Goal: Task Accomplishment & Management: Complete application form

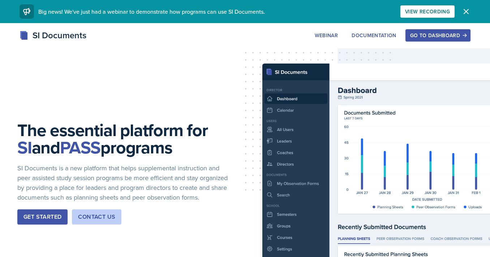
click at [445, 40] on button "Go to Dashboard" at bounding box center [438, 35] width 65 height 12
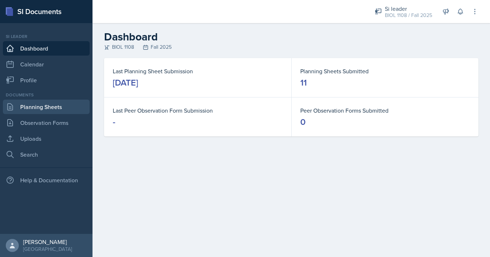
click at [71, 107] on link "Planning Sheets" at bounding box center [46, 107] width 87 height 14
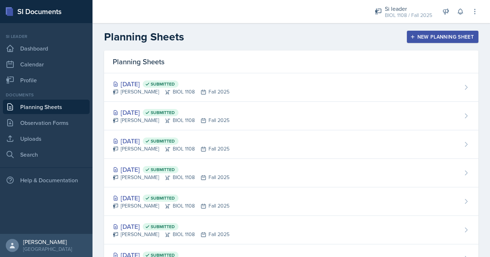
click at [423, 33] on button "New Planning Sheet" at bounding box center [443, 37] width 72 height 12
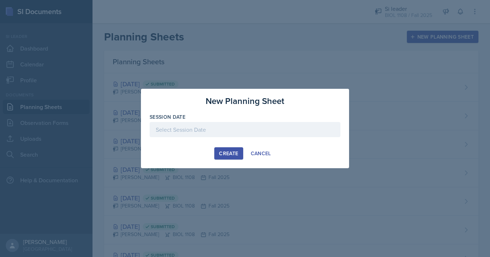
click at [266, 125] on div at bounding box center [245, 129] width 191 height 15
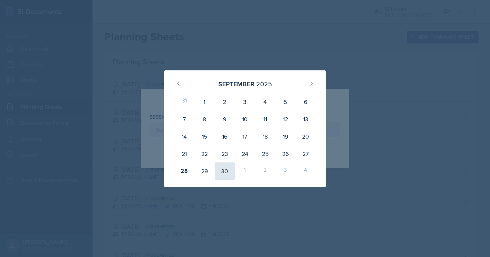
click at [223, 170] on div "30" at bounding box center [225, 171] width 20 height 17
type input "[DATE]"
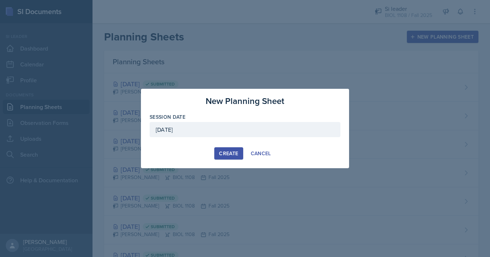
click at [226, 151] on div "Create" at bounding box center [228, 154] width 19 height 6
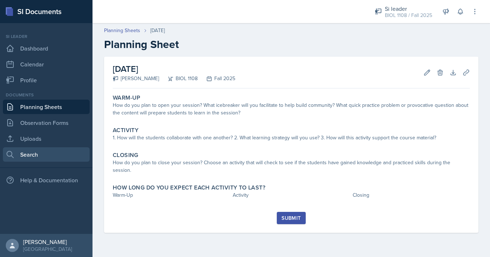
click at [44, 156] on link "Search" at bounding box center [46, 155] width 87 height 14
select select "all"
select select "1"
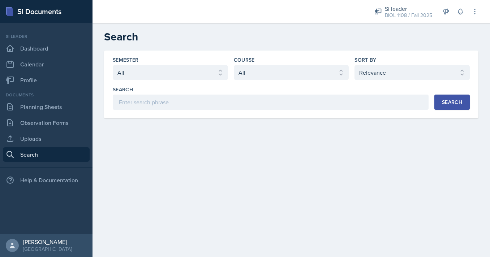
click at [167, 65] on div "Semester Select semester All Fall 2025 Summer 2025 Spring 2025 Fall 2024 Summer…" at bounding box center [170, 68] width 115 height 24
select select "2bed604d-1099-4043-b1bc-2365e8740244"
click option "Fall 2025" at bounding box center [0, 0] width 0 height 0
click at [234, 65] on select "Select course All ACCT 2101 ACCT 2102 ACCT 4050 ANTH 1102 ANTH 3301 ARCH 1000 A…" at bounding box center [291, 72] width 115 height 15
select select "5fcd17bf-4c83-4ef3-b338-22f7dd783e60"
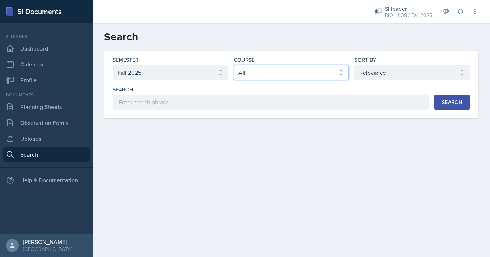
click option "BIOL 1108" at bounding box center [0, 0] width 0 height 0
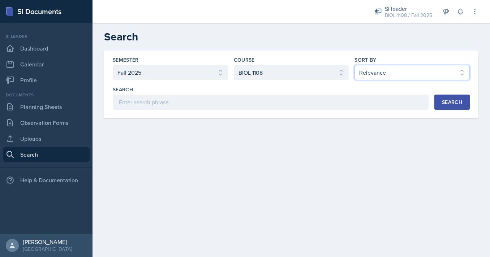
click option "Document Date (Asc)" at bounding box center [0, 0] width 0 height 0
click at [443, 100] on div "Search" at bounding box center [452, 102] width 20 height 6
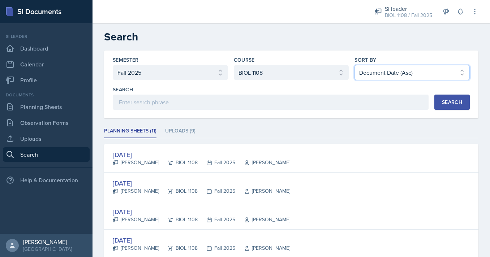
select select "3"
click option "Document Date (Desc)" at bounding box center [0, 0] width 0 height 0
click at [446, 98] on button "Search" at bounding box center [452, 102] width 35 height 15
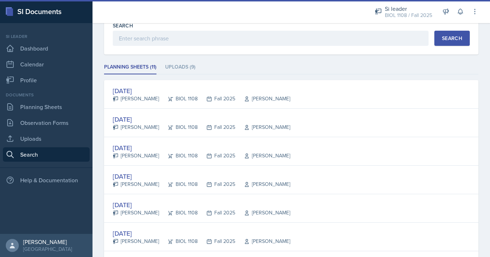
scroll to position [65, 0]
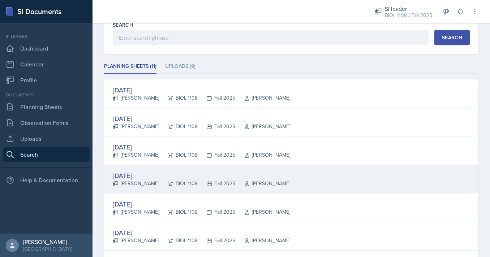
click at [178, 168] on div "Sep 16th, 2025 Nathan Corrigan BIOL 1108 Fall 2025 Anisa Jahangri" at bounding box center [291, 179] width 375 height 29
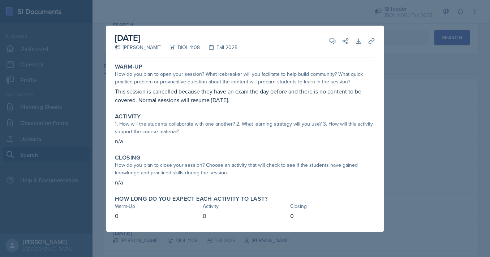
click at [96, 161] on div at bounding box center [245, 128] width 490 height 257
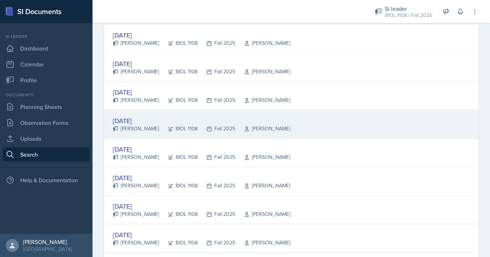
scroll to position [121, 0]
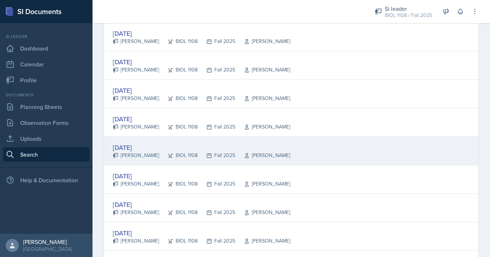
click at [151, 147] on div "[DATE]" at bounding box center [202, 148] width 178 height 10
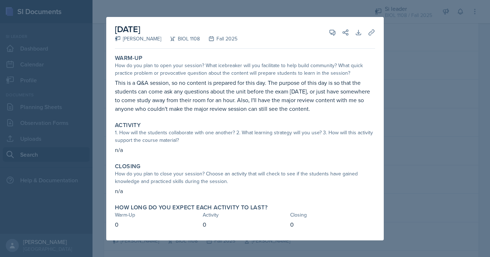
click at [90, 108] on div at bounding box center [245, 128] width 490 height 257
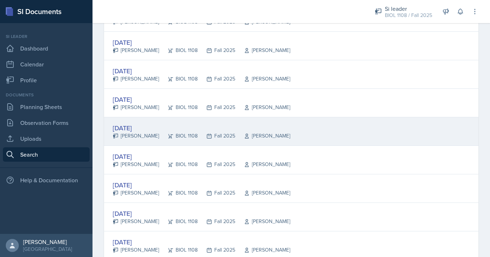
scroll to position [142, 0]
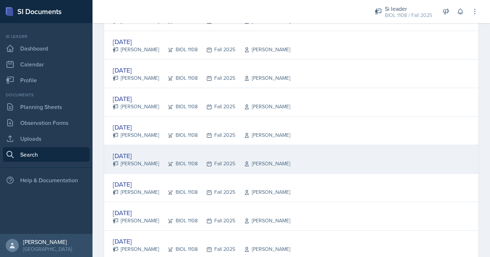
click at [191, 154] on div "[DATE]" at bounding box center [202, 156] width 178 height 10
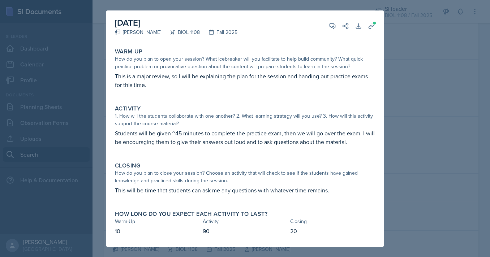
click at [170, 75] on p "This is a major review, so I will be explaining the plan for the session and ha…" at bounding box center [245, 80] width 260 height 17
click at [177, 134] on p "Students will be given ~45 minutes to complete the practice exam, then we will …" at bounding box center [245, 137] width 260 height 17
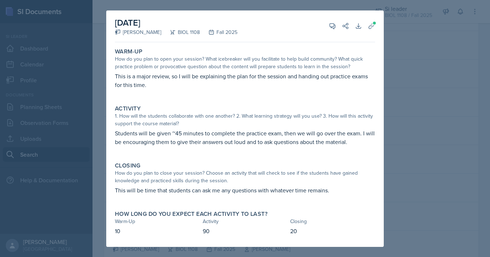
click at [177, 134] on p "Students will be given ~45 minutes to complete the practice exam, then we will …" at bounding box center [245, 137] width 260 height 17
click at [170, 189] on p "This will be time that students can ask me any questions with whatever time rem…" at bounding box center [245, 190] width 260 height 9
click at [295, 79] on p "This is a major review, so I will be explaining the plan for the session and ha…" at bounding box center [245, 80] width 260 height 17
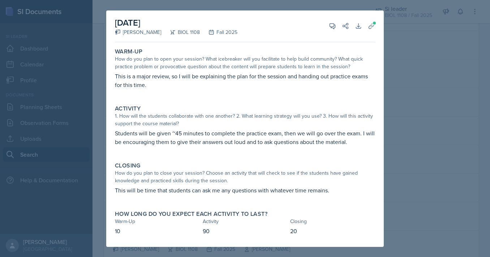
click at [409, 88] on div at bounding box center [245, 128] width 490 height 257
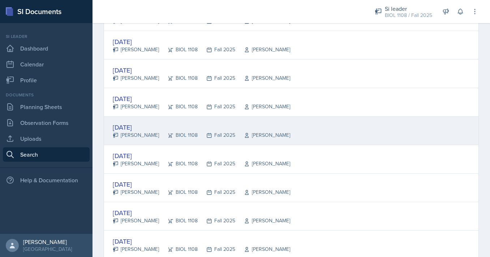
click at [306, 123] on div "Sep 12th, 2025 Nathan Corrigan BIOL 1108 Fall 2025 Anisa Jahangri" at bounding box center [291, 131] width 375 height 29
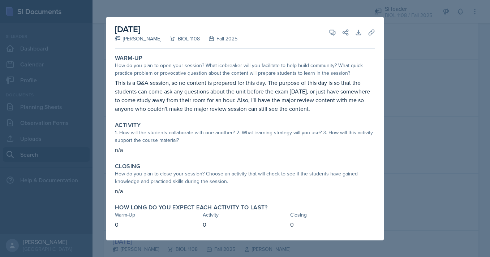
click at [136, 81] on p "This is a Q&A session, so no content is prepared for this day. The purpose of t…" at bounding box center [245, 95] width 260 height 35
click at [259, 89] on p "This is a Q&A session, so no content is prepared for this day. The purpose of t…" at bounding box center [245, 95] width 260 height 35
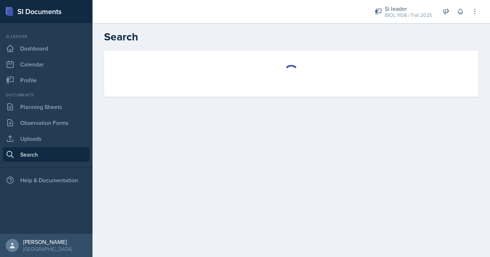
select select "all"
select select "1"
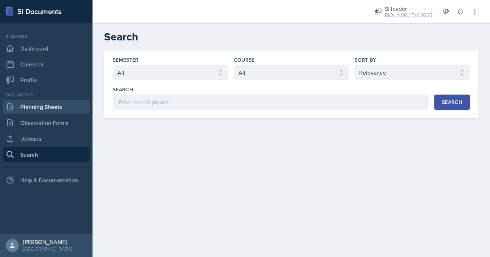
click at [69, 106] on link "Planning Sheets" at bounding box center [46, 107] width 87 height 14
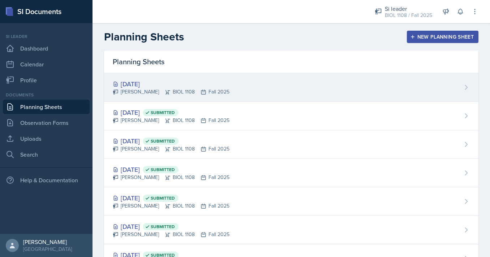
click at [263, 79] on div "[DATE] [PERSON_NAME] BIOL 1108 Fall 2025" at bounding box center [291, 87] width 375 height 29
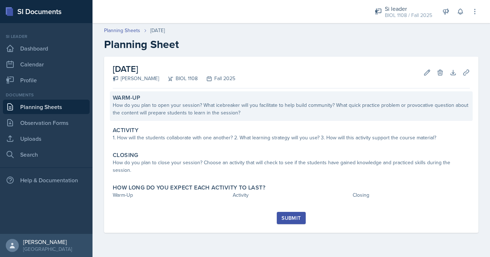
click at [198, 114] on div "How do you plan to open your session? What icebreaker will you facilitate to he…" at bounding box center [291, 109] width 357 height 15
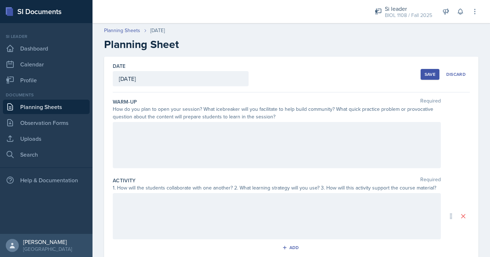
click at [198, 138] on div at bounding box center [277, 145] width 328 height 46
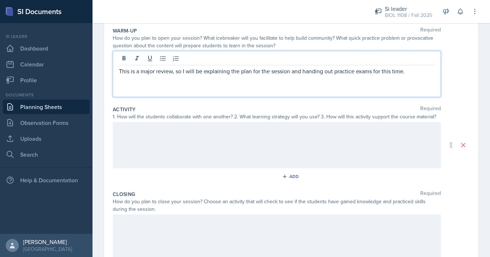
scroll to position [71, 0]
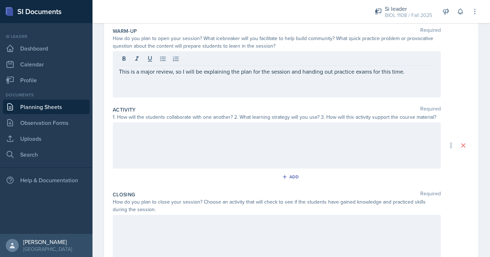
click at [190, 163] on div at bounding box center [277, 146] width 328 height 46
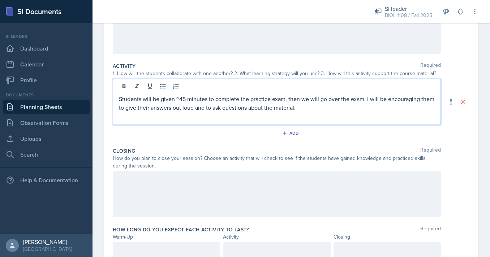
scroll to position [116, 0]
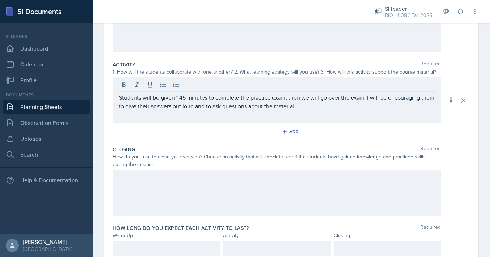
click at [192, 203] on div at bounding box center [277, 193] width 328 height 46
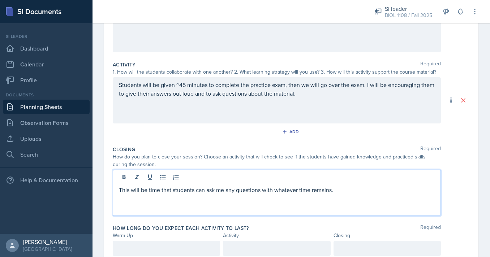
scroll to position [144, 0]
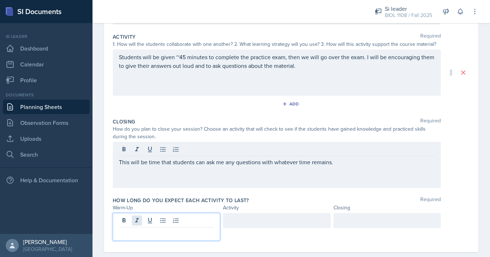
click at [136, 223] on div at bounding box center [166, 227] width 107 height 28
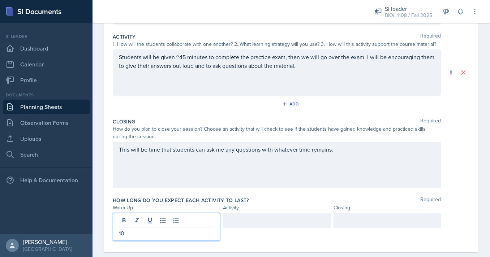
click at [237, 229] on div at bounding box center [276, 227] width 107 height 28
click at [241, 225] on div at bounding box center [276, 227] width 107 height 28
click at [343, 223] on div at bounding box center [387, 220] width 107 height 15
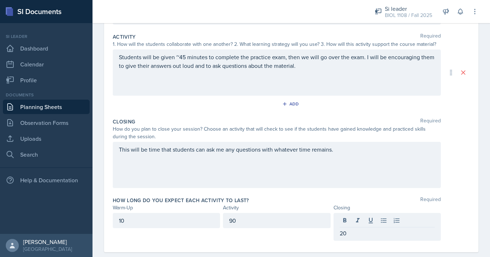
click at [356, 198] on div "How long do you expect each activity to last? Required" at bounding box center [291, 200] width 357 height 7
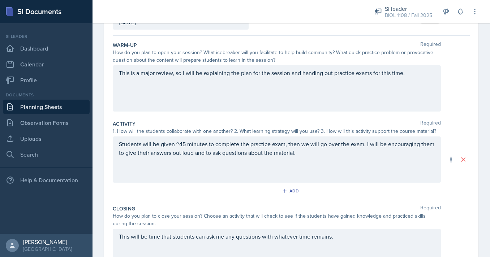
scroll to position [0, 0]
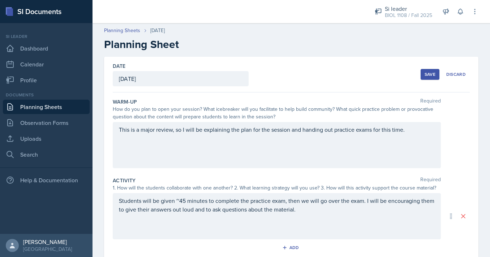
click at [430, 76] on div "Save" at bounding box center [430, 75] width 11 height 6
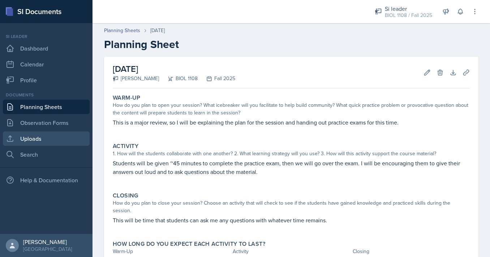
click at [62, 139] on link "Uploads" at bounding box center [46, 139] width 87 height 14
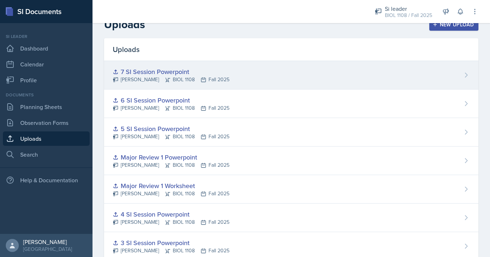
scroll to position [4, 0]
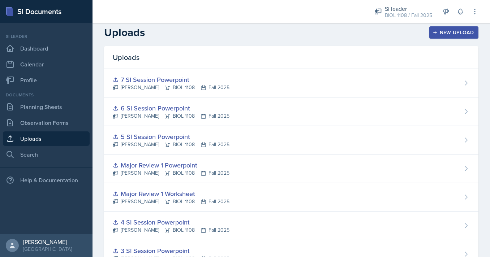
click at [456, 37] on button "New Upload" at bounding box center [455, 32] width 50 height 12
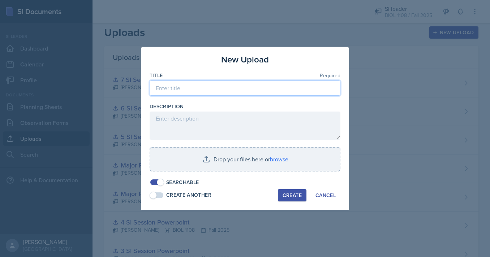
click at [263, 93] on input at bounding box center [245, 88] width 191 height 15
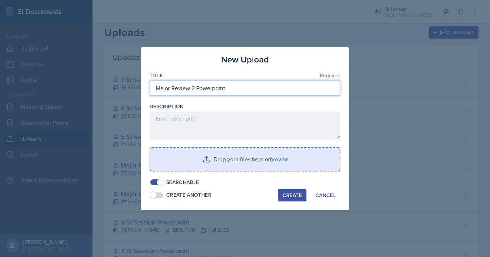
type input "Major Review 2 Powerpoint"
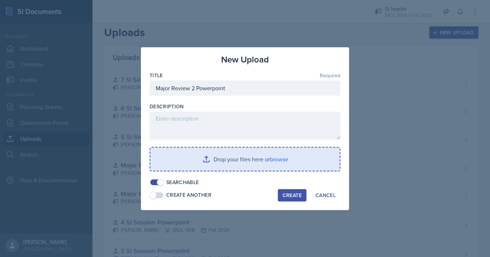
click at [275, 164] on input "file" at bounding box center [244, 159] width 189 height 23
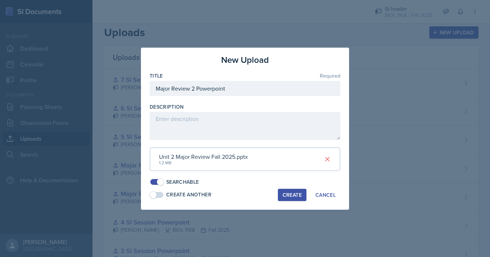
click at [287, 195] on div "Create" at bounding box center [292, 195] width 19 height 6
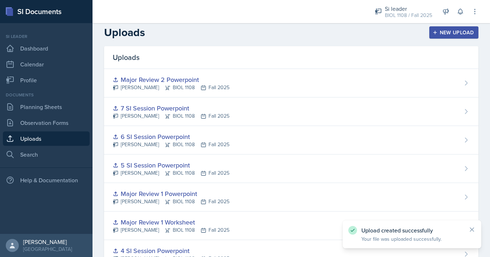
click at [438, 32] on icon "button" at bounding box center [435, 32] width 5 height 5
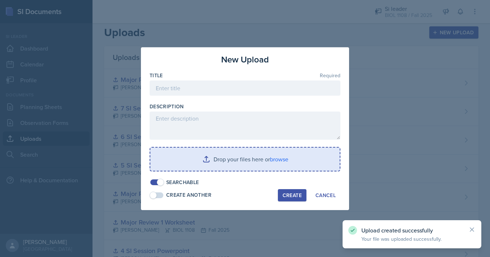
click at [368, 112] on div at bounding box center [245, 128] width 490 height 257
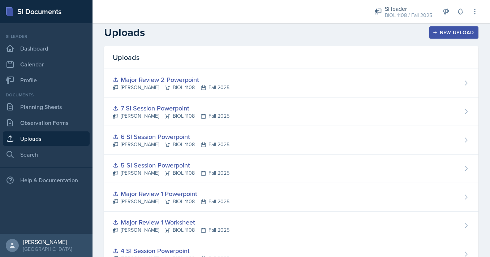
click at [437, 34] on icon "button" at bounding box center [435, 32] width 5 height 5
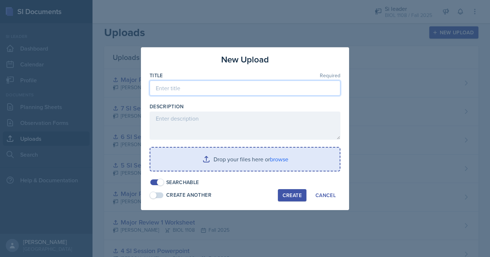
click at [284, 89] on input at bounding box center [245, 88] width 191 height 15
type input "Major Review 2 Worksheet"
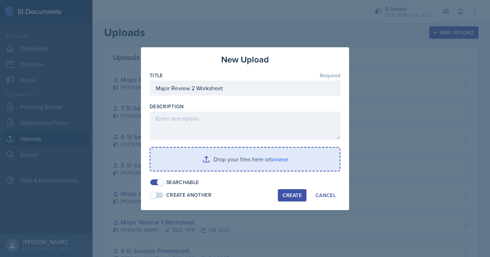
click at [229, 154] on input "file" at bounding box center [244, 159] width 189 height 23
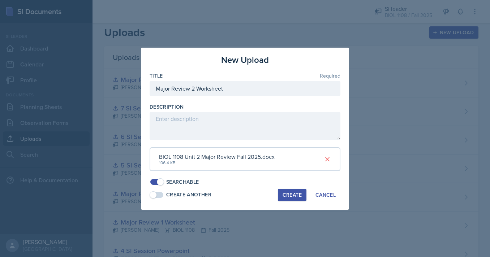
click at [291, 193] on div "Create" at bounding box center [292, 195] width 19 height 6
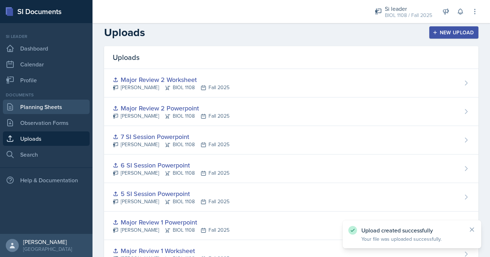
click at [70, 106] on link "Planning Sheets" at bounding box center [46, 107] width 87 height 14
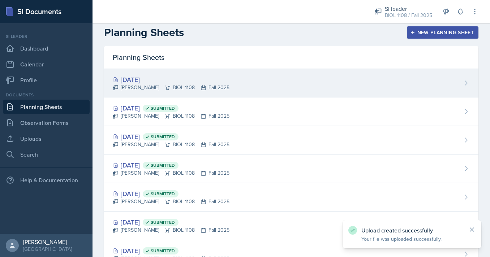
click at [240, 74] on div "[DATE] [PERSON_NAME] BIOL 1108 Fall 2025" at bounding box center [291, 83] width 375 height 29
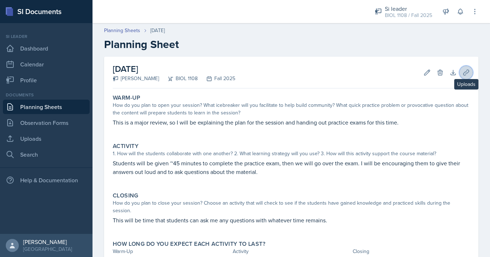
click at [462, 72] on button "Uploads" at bounding box center [466, 72] width 13 height 13
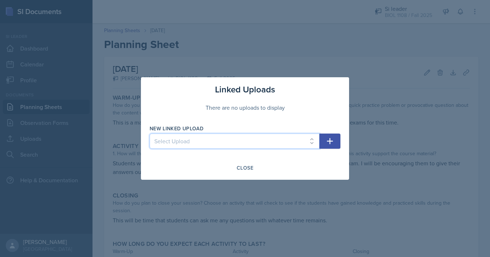
select select "cb8063be-eedb-4b7f-a10a-4aa9f772a619"
click option "Major Review 2 Powerpoint" at bounding box center [0, 0] width 0 height 0
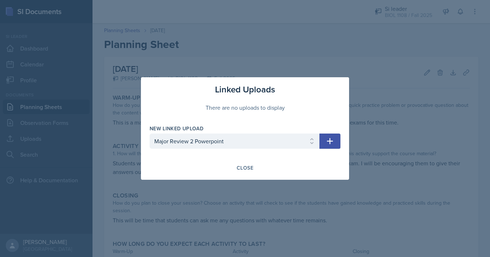
click at [331, 137] on button "button" at bounding box center [330, 141] width 21 height 15
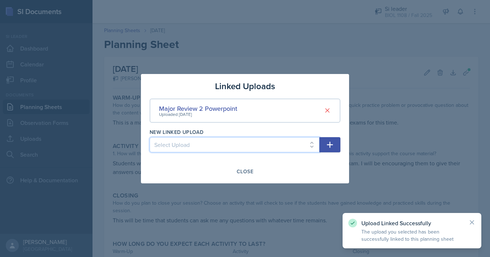
select select "ac5f4c36-391a-4326-8cf5-d1116356b6ba"
click option "Major Review 2 Worksheet" at bounding box center [0, 0] width 0 height 0
click at [328, 141] on icon "button" at bounding box center [330, 145] width 9 height 9
select select
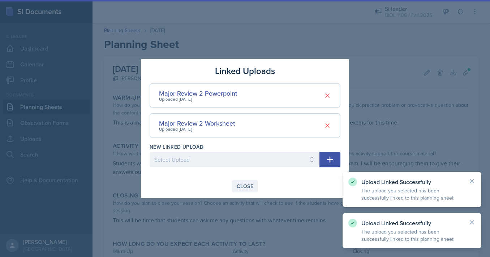
click at [243, 185] on div "Close" at bounding box center [245, 187] width 17 height 6
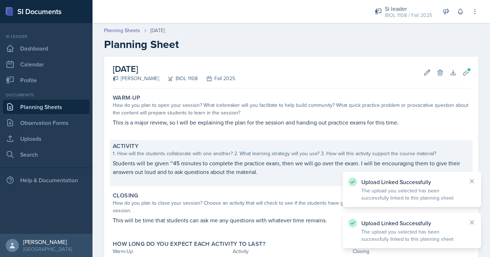
scroll to position [51, 0]
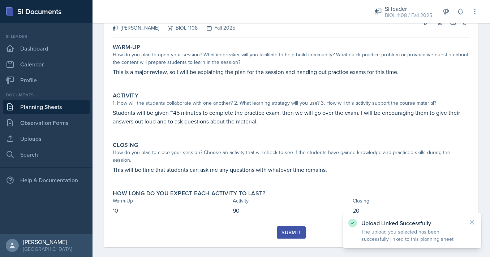
click at [282, 227] on button "Submit" at bounding box center [291, 233] width 29 height 12
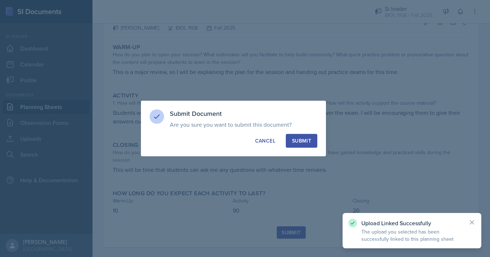
click at [299, 130] on div "Submit Document Are you sure you want to submit this document? This document wi…" at bounding box center [233, 129] width 185 height 56
click at [295, 145] on button "Submit" at bounding box center [301, 141] width 31 height 14
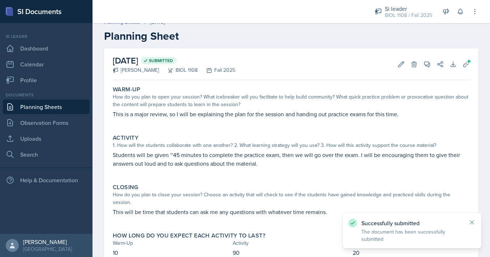
scroll to position [0, 0]
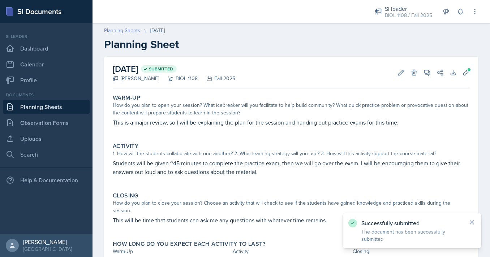
click at [133, 34] on link "Planning Sheets" at bounding box center [122, 31] width 36 height 8
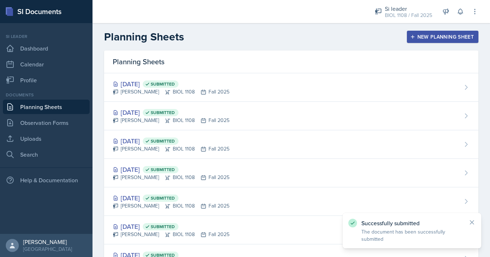
click at [413, 37] on icon "button" at bounding box center [413, 37] width 4 height 4
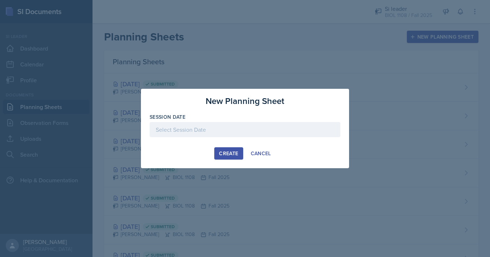
click at [242, 128] on div at bounding box center [245, 129] width 191 height 15
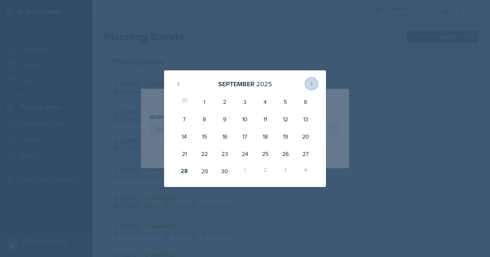
click at [311, 84] on icon at bounding box center [312, 84] width 6 height 6
click at [288, 101] on div "3" at bounding box center [286, 101] width 20 height 17
type input "[DATE]"
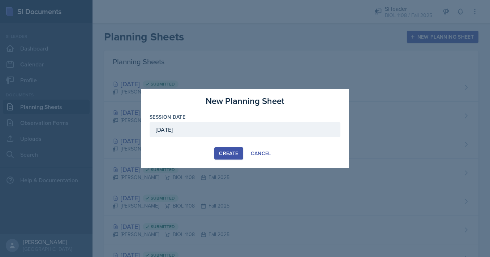
click at [236, 150] on button "Create" at bounding box center [228, 154] width 29 height 12
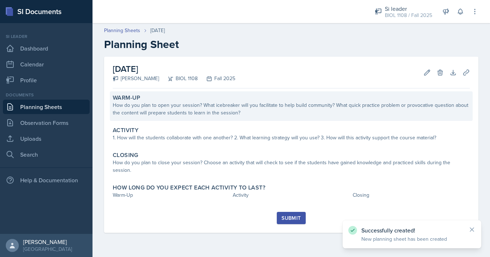
click at [329, 112] on div "How do you plan to open your session? What icebreaker will you facilitate to he…" at bounding box center [291, 109] width 357 height 15
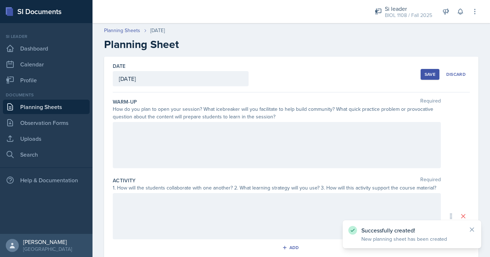
click at [317, 155] on div at bounding box center [277, 145] width 328 height 46
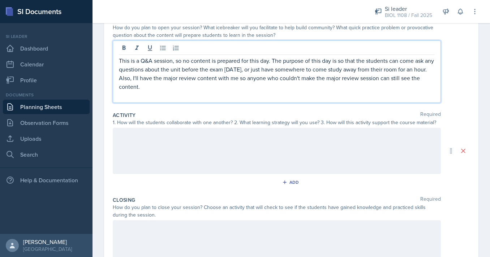
scroll to position [82, 0]
click at [260, 138] on div at bounding box center [277, 151] width 328 height 46
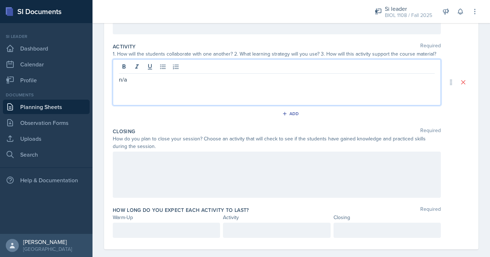
scroll to position [147, 0]
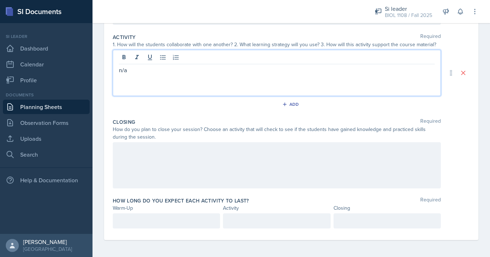
click at [253, 159] on div at bounding box center [277, 165] width 328 height 46
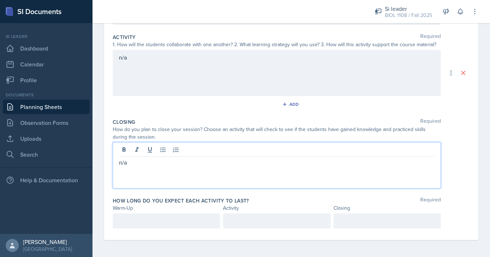
scroll to position [148, 0]
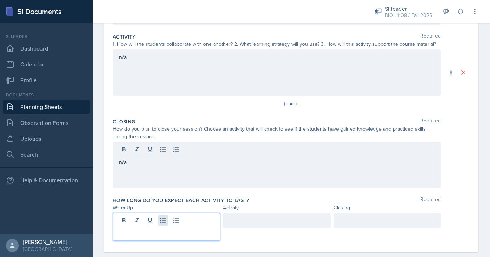
click at [159, 219] on div at bounding box center [166, 227] width 107 height 28
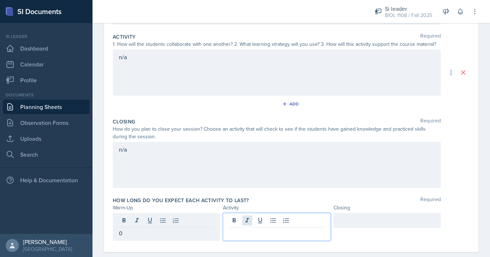
click at [245, 222] on div at bounding box center [276, 227] width 107 height 28
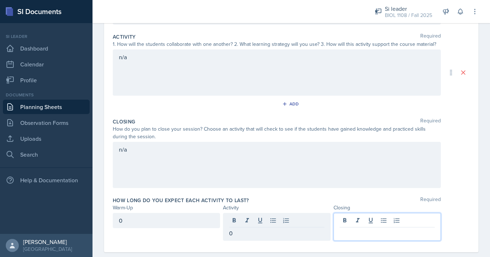
click at [353, 220] on div at bounding box center [387, 227] width 107 height 28
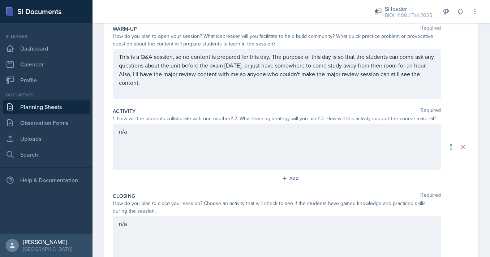
scroll to position [17, 0]
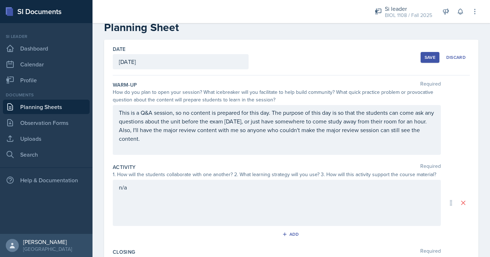
click at [430, 62] on button "Save" at bounding box center [430, 57] width 19 height 11
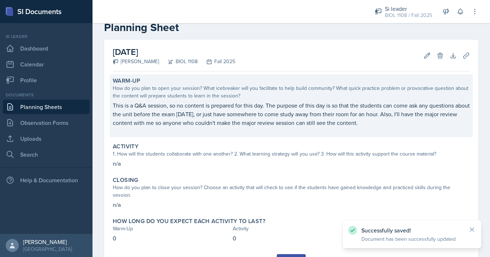
scroll to position [45, 0]
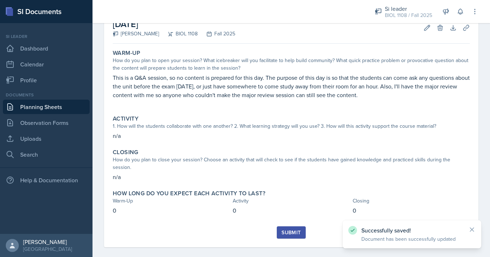
click at [290, 230] on div "Submit" at bounding box center [291, 233] width 19 height 6
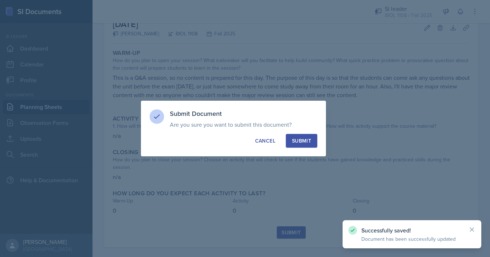
click at [305, 144] on div "Submit" at bounding box center [301, 140] width 19 height 7
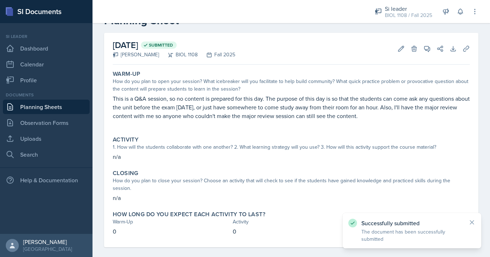
scroll to position [0, 0]
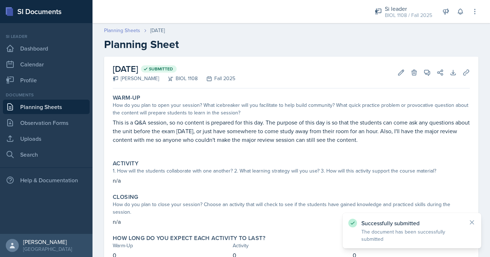
click at [138, 27] on link "Planning Sheets" at bounding box center [122, 31] width 36 height 8
